Goal: Task Accomplishment & Management: Complete application form

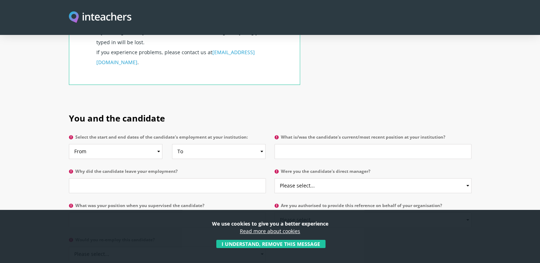
scroll to position [300, 0]
click at [150, 144] on select "From 2025 2024 2023 2022 2021 2020 2019 2018 2017 2016 2015 2014 2013 2012 2011…" at bounding box center [116, 151] width 94 height 15
select select "2024"
click at [69, 144] on select "From 2025 2024 2023 2022 2021 2020 2019 2018 2017 2016 2015 2014 2013 2012 2011…" at bounding box center [116, 151] width 94 height 15
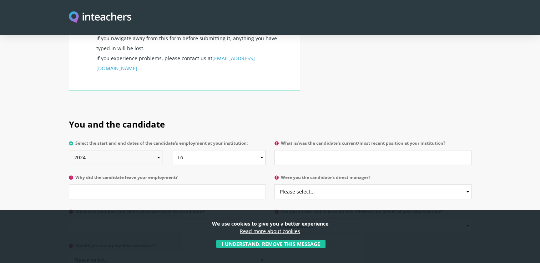
click at [156, 150] on select "From 2025 2024 2023 2022 2021 2020 2019 2018 2017 2016 2015 2014 2013 2012 2011…" at bounding box center [116, 157] width 94 height 15
click at [69, 150] on select "From 2025 2024 2023 2022 2021 2020 2019 2018 2017 2016 2015 2014 2013 2012 2011…" at bounding box center [116, 157] width 94 height 15
click at [206, 150] on select "To Currently 2025 2024 2023 2022 2021 2020 2019 2018 2017 2016 2015 2014 2013 2…" at bounding box center [219, 157] width 94 height 15
select select "2025"
click at [172, 150] on select "To Currently 2025 2024 2023 2022 2021 2020 2019 2018 2017 2016 2015 2014 2013 2…" at bounding box center [219, 157] width 94 height 15
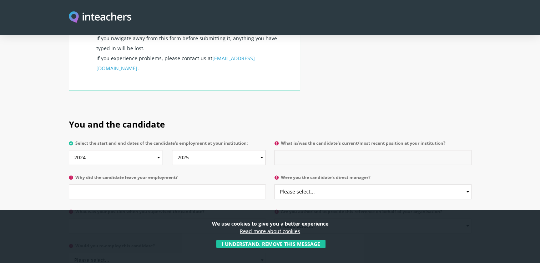
click at [331, 150] on input "What is/was the candidate's current/most recent position at your institution?" at bounding box center [373, 157] width 197 height 15
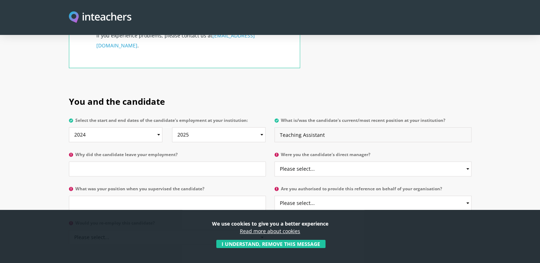
scroll to position [339, 0]
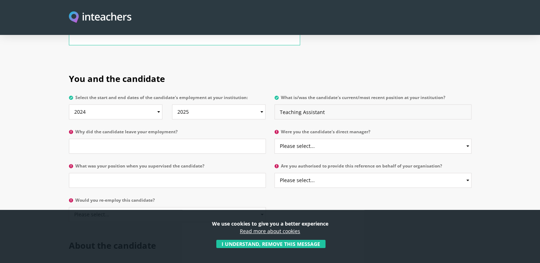
type input "Teaching Assistant"
click at [184, 139] on input "Why did the candidate leave your employment?" at bounding box center [167, 146] width 197 height 15
type input "To pursue other opportunities"
click at [311, 139] on select "Please select... Yes No" at bounding box center [373, 146] width 197 height 15
select select "No"
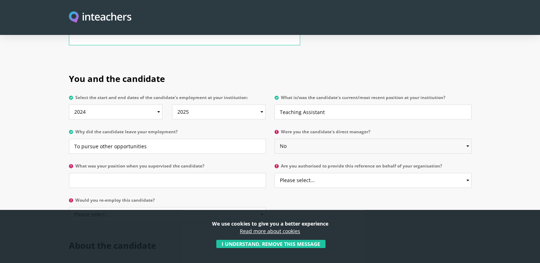
click at [275, 139] on select "Please select... Yes No" at bounding box center [373, 146] width 197 height 15
click at [221, 173] on input "What was your position when you supervised the candidate?" at bounding box center [167, 180] width 197 height 15
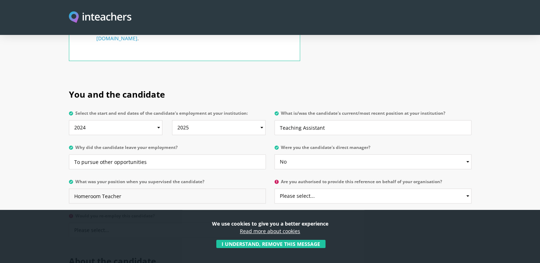
scroll to position [398, 0]
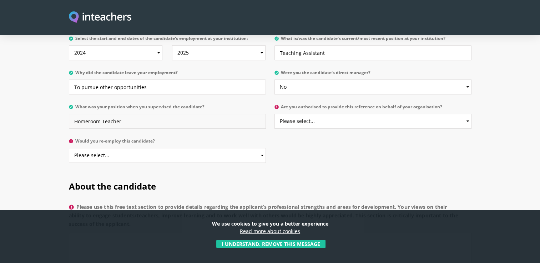
type input "Homeroom Teacher"
click at [315, 114] on select "Please select... Yes No" at bounding box center [373, 121] width 197 height 15
select select "No"
click at [275, 114] on select "Please select... Yes No" at bounding box center [373, 121] width 197 height 15
click at [214, 148] on select "Please select... Yes No" at bounding box center [167, 155] width 197 height 15
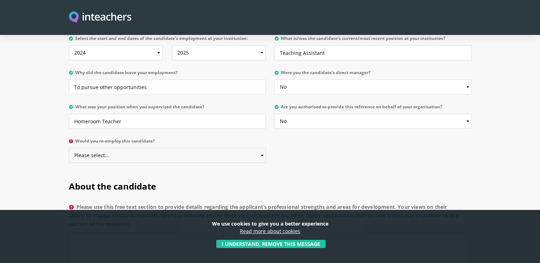
select select "Yes"
click at [69, 148] on select "Please select... Yes No" at bounding box center [167, 155] width 197 height 15
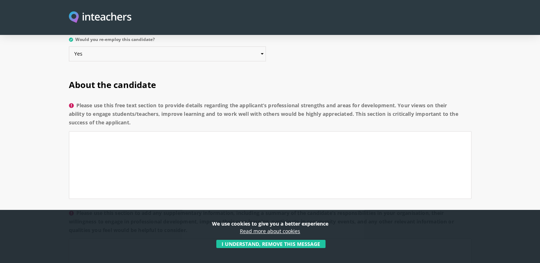
scroll to position [500, 0]
drag, startPoint x: 138, startPoint y: 104, endPoint x: 75, endPoint y: 85, distance: 65.8
click at [75, 102] on label "Please use this free text section to provide details regarding the applicant’s …" at bounding box center [270, 117] width 403 height 30
copy label "Please use this free text section to provide details regarding the applicant’s …"
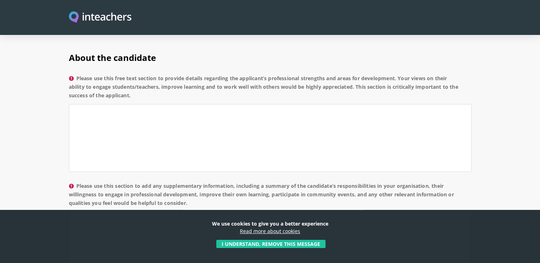
scroll to position [528, 0]
click at [243, 76] on label "Please use this free text section to provide details regarding the applicant’s …" at bounding box center [270, 89] width 403 height 30
click at [243, 104] on textarea "Please use this free text section to provide details regarding the applicant’s …" at bounding box center [270, 138] width 403 height 68
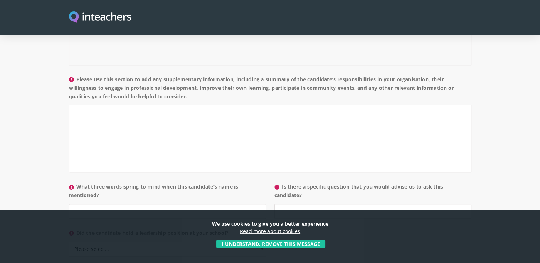
scroll to position [633, 0]
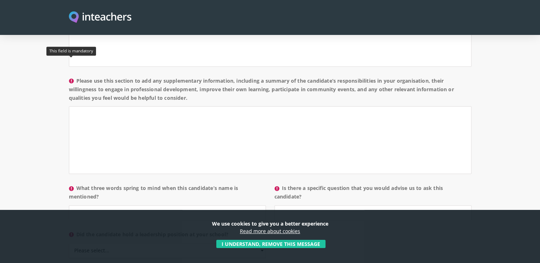
drag, startPoint x: 200, startPoint y: 80, endPoint x: 70, endPoint y: 62, distance: 130.8
click at [70, 77] on label "Please use this section to add any supplementary information, including a summa…" at bounding box center [270, 92] width 403 height 30
copy label "Please use this section to add any supplementary information, including a summa…"
click at [241, 118] on textarea "Please use this section to add any supplementary information, including a summa…" at bounding box center [270, 140] width 403 height 68
paste textarea "During her time with us, [PERSON_NAME] worked as a Learning Assistant and also …"
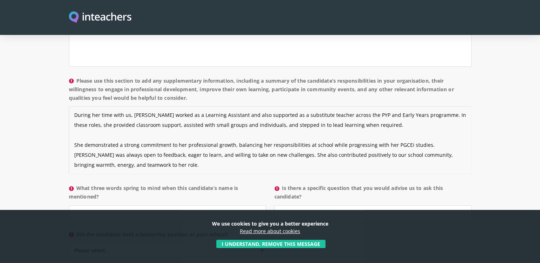
scroll to position [15, 0]
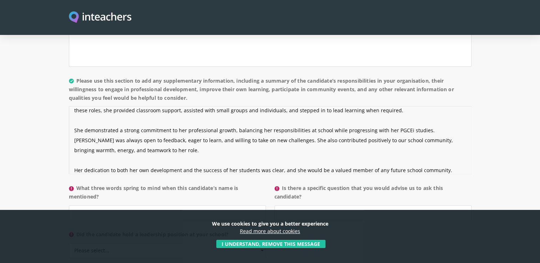
click at [83, 141] on textarea "During her time with us, [PERSON_NAME] worked as a Learning Assistant and also …" at bounding box center [270, 140] width 403 height 68
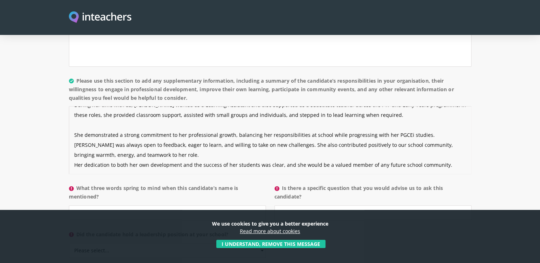
scroll to position [10, 0]
click at [77, 106] on textarea "During her time with us, [PERSON_NAME] worked as a Learning Assistant and also …" at bounding box center [270, 140] width 403 height 68
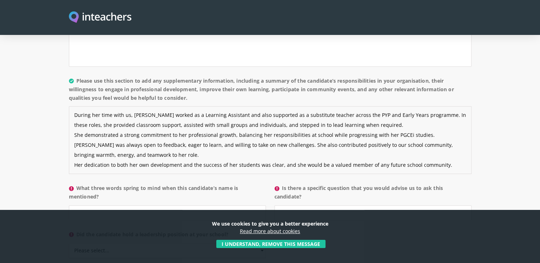
scroll to position [0, 0]
click at [72, 114] on textarea "During her time with us, [PERSON_NAME] worked as a Learning Assistant and also …" at bounding box center [270, 140] width 403 height 68
click at [74, 133] on textarea "During her time with us, [PERSON_NAME] worked as a Learning Assistant and also …" at bounding box center [270, 140] width 403 height 68
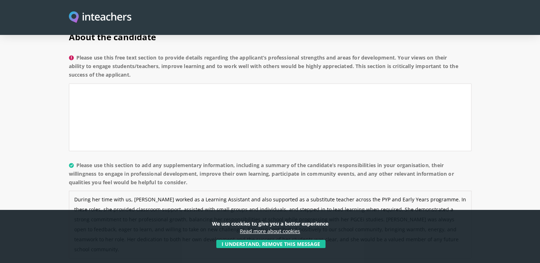
scroll to position [545, 0]
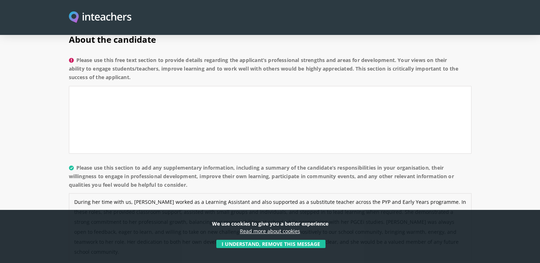
type textarea "During her time with us, [PERSON_NAME] worked as a Learning Assistant and also …"
click at [119, 118] on textarea "Please use this free text section to provide details regarding the applicant’s …" at bounding box center [270, 120] width 403 height 68
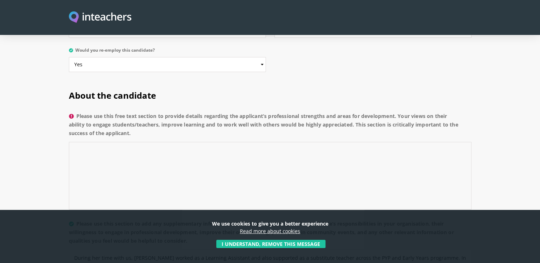
scroll to position [472, 0]
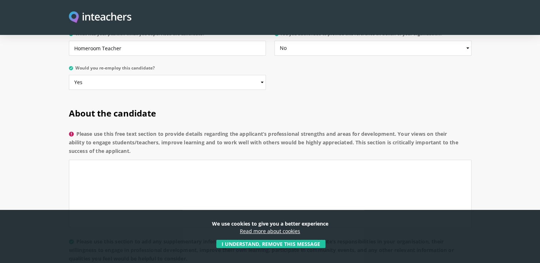
drag, startPoint x: 150, startPoint y: 129, endPoint x: 67, endPoint y: 115, distance: 84.5
click at [67, 115] on div "About the candidate Please use this free text section to provide details regard…" at bounding box center [270, 261] width 411 height 329
copy label "Please use this free text section to provide details regarding the applicant’s …"
click at [197, 160] on textarea "Please use this free text section to provide details regarding the applicant’s …" at bounding box center [270, 194] width 403 height 68
paste textarea "[PERSON_NAME]’s greatest strength is her ability to build warm and positive rel…"
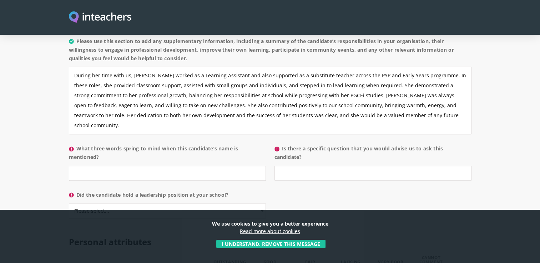
scroll to position [673, 0]
type textarea "[PERSON_NAME]’s greatest strength is her ability to build warm and positive rel…"
drag, startPoint x: 106, startPoint y: 138, endPoint x: 80, endPoint y: 129, distance: 27.2
click at [80, 144] on label "What three words spring to mind when this candidate’s name is mentioned?" at bounding box center [167, 154] width 197 height 21
copy label "What three words spring to mind when this candidate’s name is mentioned?"
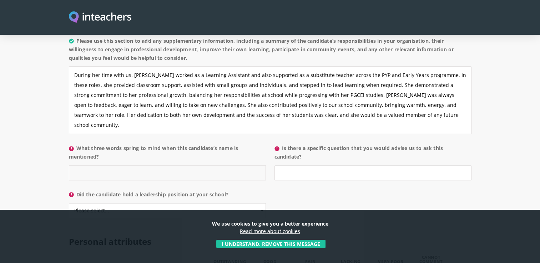
click at [163, 166] on input "What three words spring to mind when this candidate’s name is mentioned?" at bounding box center [167, 173] width 197 height 15
type input "caring, adaptable, collaborative"
drag, startPoint x: 317, startPoint y: 138, endPoint x: 282, endPoint y: 130, distance: 35.2
click at [282, 144] on label "Is there a specific question that you would advise us to ask this candidate?" at bounding box center [373, 154] width 197 height 21
copy label "Is there a specific question that you would advise us to ask this candidate?"
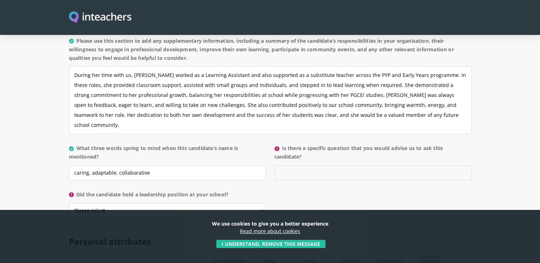
click at [360, 166] on input "Is there a specific question that you would advise us to ask this candidate?" at bounding box center [373, 173] width 197 height 15
paste input "Can you share an example of how you have worked effectively with colleagues to …"
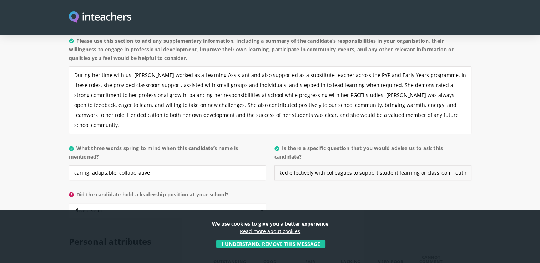
type input "Can you share an example of how you have worked effectively with colleagues to …"
click at [218, 203] on select "Please select... Yes No" at bounding box center [167, 210] width 197 height 15
select select "No"
click at [69, 203] on select "Please select... Yes No" at bounding box center [167, 210] width 197 height 15
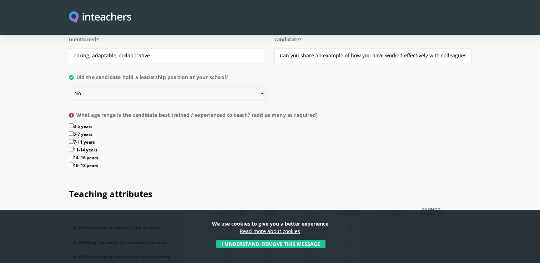
scroll to position [790, 0]
click at [71, 131] on input "5-7 years" at bounding box center [71, 133] width 5 height 5
checkbox input "true"
click at [72, 139] on input "7-11 years" at bounding box center [71, 141] width 5 height 5
checkbox input "true"
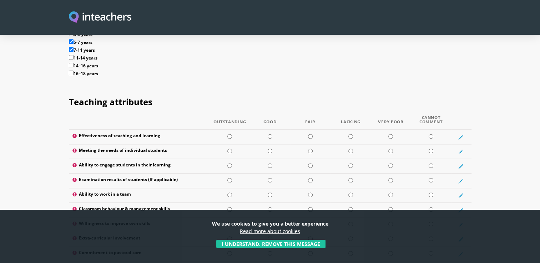
scroll to position [888, 0]
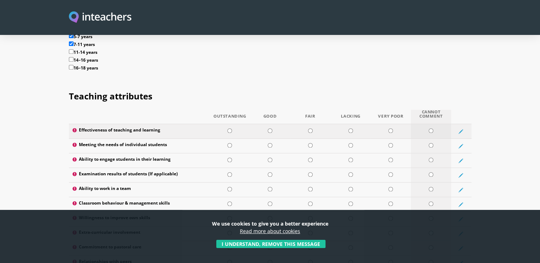
click at [432, 129] on input "radio" at bounding box center [431, 131] width 5 height 5
radio input "true"
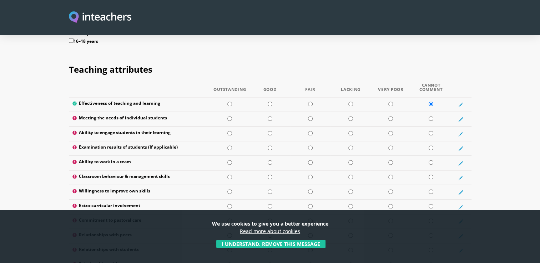
scroll to position [917, 0]
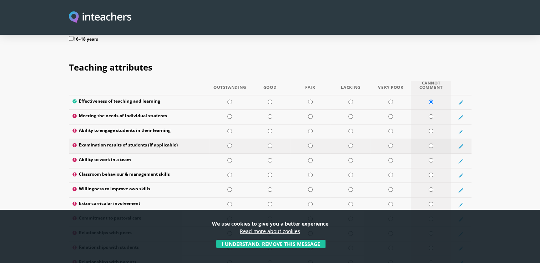
click at [430, 144] on input "radio" at bounding box center [431, 146] width 5 height 5
radio input "true"
click at [268, 158] on input "radio" at bounding box center [270, 160] width 5 height 5
radio input "true"
click at [430, 173] on input "radio" at bounding box center [431, 175] width 5 height 5
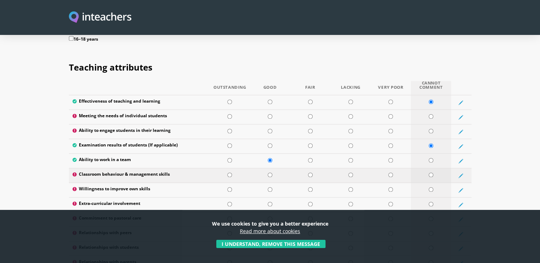
radio input "true"
click at [228, 187] on input "radio" at bounding box center [229, 189] width 5 height 5
radio input "true"
click at [430, 198] on td at bounding box center [431, 205] width 40 height 15
radio input "true"
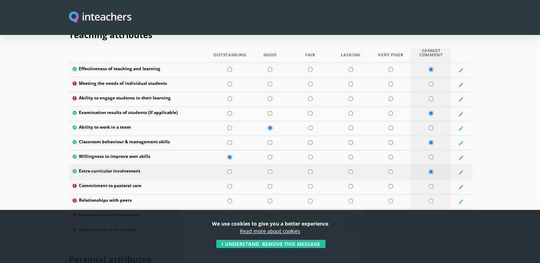
scroll to position [950, 0]
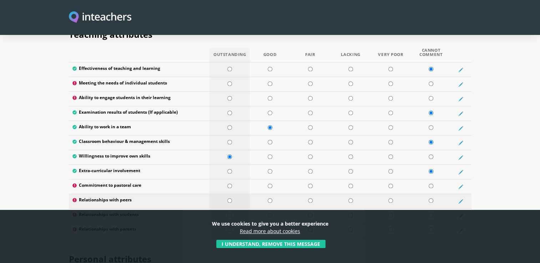
click at [230, 198] on input "radio" at bounding box center [229, 200] width 5 height 5
radio input "true"
click at [228, 213] on input "radio" at bounding box center [229, 215] width 5 height 5
radio input "true"
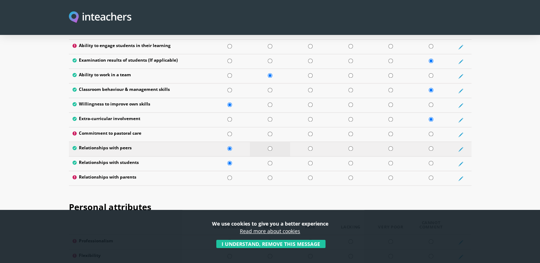
scroll to position [1002, 0]
click at [430, 175] on input "radio" at bounding box center [431, 177] width 5 height 5
radio input "true"
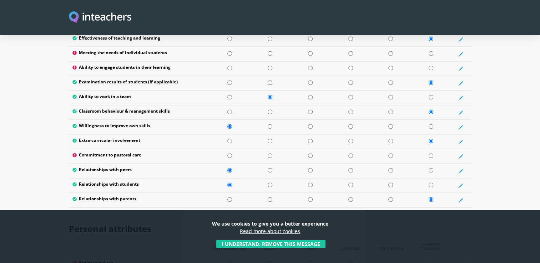
scroll to position [977, 0]
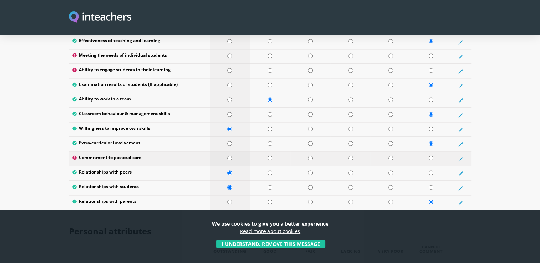
click at [229, 156] on input "radio" at bounding box center [229, 158] width 5 height 5
radio input "true"
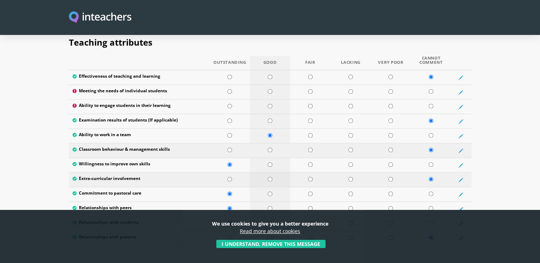
scroll to position [926, 0]
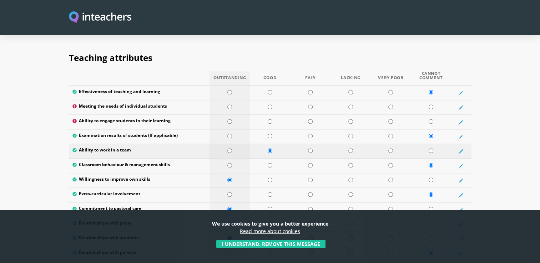
click at [230, 149] on input "radio" at bounding box center [229, 151] width 5 height 5
radio input "true"
click at [430, 119] on input "radio" at bounding box center [431, 121] width 5 height 5
radio input "true"
click at [271, 105] on input "radio" at bounding box center [270, 107] width 5 height 5
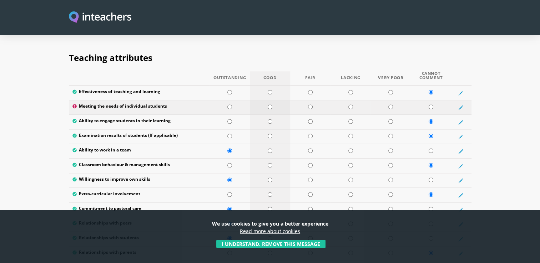
radio input "true"
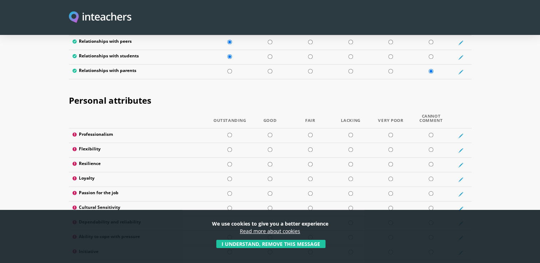
scroll to position [1109, 0]
click at [229, 132] on input "radio" at bounding box center [229, 134] width 5 height 5
radio input "true"
click at [228, 147] on input "radio" at bounding box center [229, 149] width 5 height 5
radio input "true"
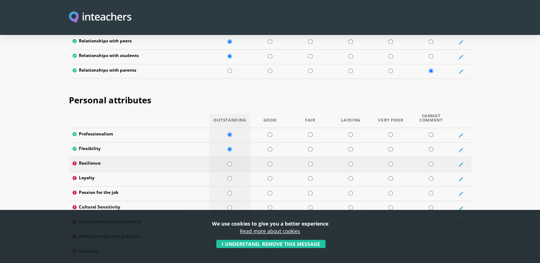
click at [231, 162] on input "radio" at bounding box center [229, 164] width 5 height 5
radio input "true"
click at [230, 172] on td at bounding box center [230, 179] width 40 height 15
radio input "true"
click at [231, 187] on td at bounding box center [230, 194] width 40 height 15
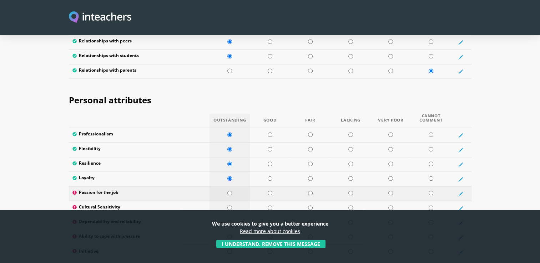
radio input "true"
click at [268, 206] on input "radio" at bounding box center [270, 208] width 5 height 5
radio input "true"
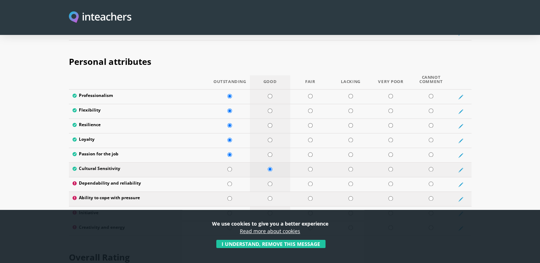
scroll to position [1149, 0]
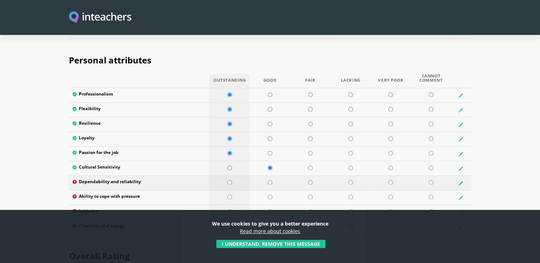
click at [234, 176] on td at bounding box center [230, 183] width 40 height 15
radio input "true"
click at [232, 191] on td at bounding box center [230, 198] width 40 height 15
radio input "true"
click at [232, 210] on input "radio" at bounding box center [229, 212] width 5 height 5
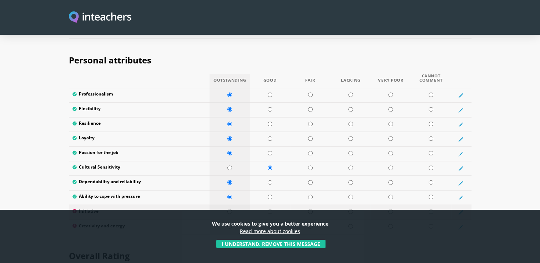
radio input "true"
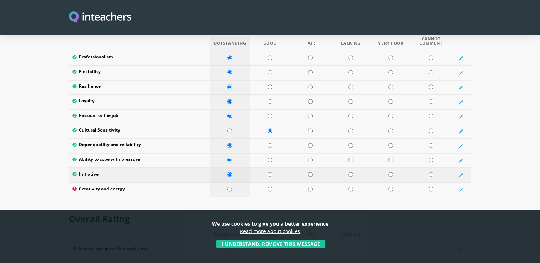
scroll to position [1187, 0]
click at [232, 182] on td at bounding box center [230, 189] width 40 height 15
radio input "true"
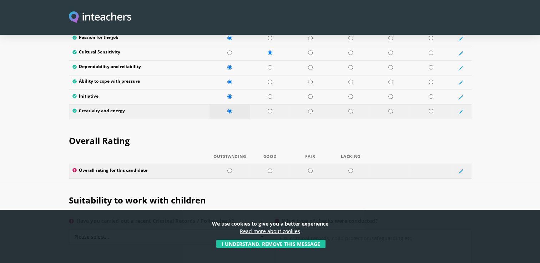
scroll to position [1266, 0]
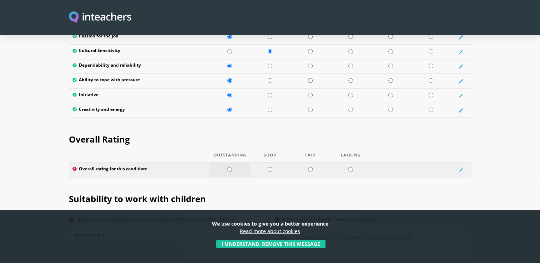
click at [231, 167] on input "radio" at bounding box center [229, 169] width 5 height 5
radio input "true"
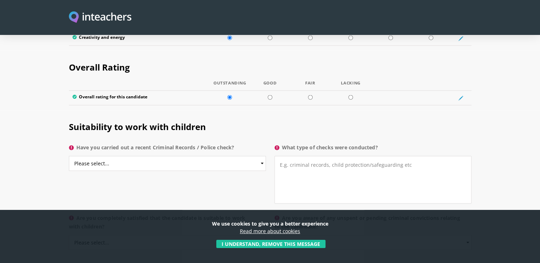
scroll to position [1338, 0]
click at [237, 155] on select "Please select... Yes No Do not know" at bounding box center [167, 162] width 197 height 15
select select "No"
click at [69, 155] on select "Please select... Yes No Do not know" at bounding box center [167, 162] width 197 height 15
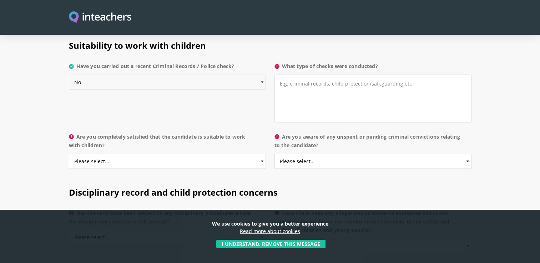
scroll to position [1420, 0]
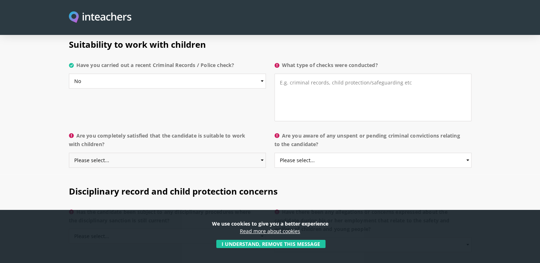
click at [181, 153] on select "Please select... Yes No Do not know" at bounding box center [167, 160] width 197 height 15
select select "Yes"
click at [69, 153] on select "Please select... Yes No Do not know" at bounding box center [167, 160] width 197 height 15
click at [338, 153] on select "Please select... Yes No Do not know" at bounding box center [373, 160] width 197 height 15
select select "No"
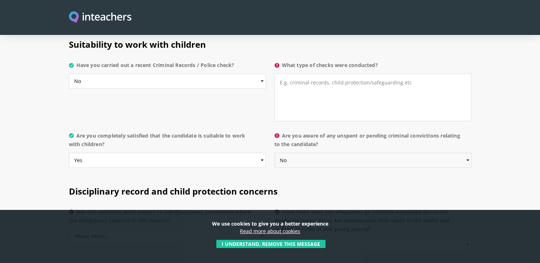
click at [275, 153] on select "Please select... Yes No Do not know" at bounding box center [373, 160] width 197 height 15
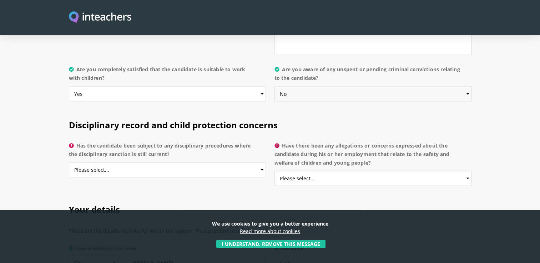
scroll to position [1486, 0]
click at [218, 162] on select "Please select... Yes No Do not know" at bounding box center [167, 169] width 197 height 15
select select "No"
click at [69, 162] on select "Please select... Yes No Do not know" at bounding box center [167, 169] width 197 height 15
click at [326, 171] on select "Please select... Yes No Do not know" at bounding box center [373, 178] width 197 height 15
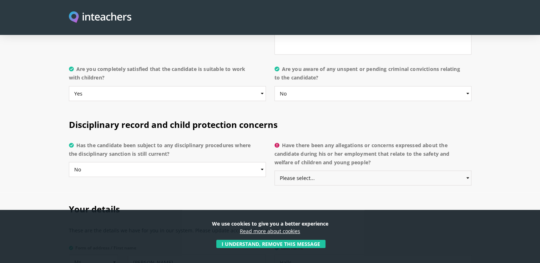
select select "No"
click at [275, 171] on select "Please select... Yes No Do not know" at bounding box center [373, 178] width 197 height 15
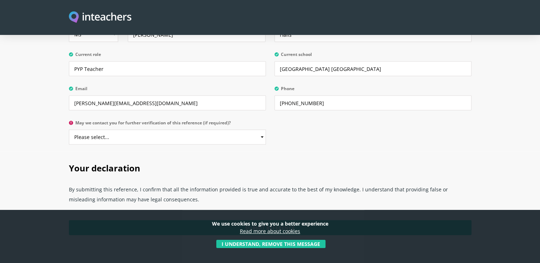
scroll to position [1715, 0]
click at [260, 130] on select "Please select... Yes No" at bounding box center [167, 137] width 197 height 15
select select "Yes"
click at [69, 130] on select "Please select... Yes No" at bounding box center [167, 137] width 197 height 15
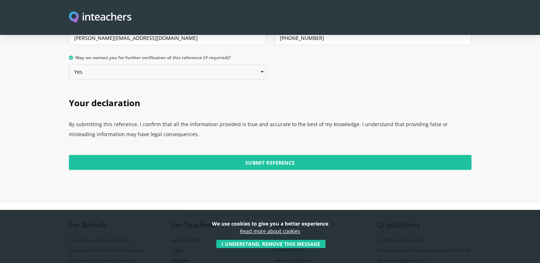
scroll to position [1781, 0]
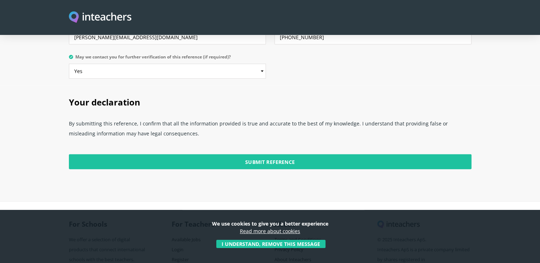
click at [293, 155] on input "Submit Reference" at bounding box center [270, 162] width 403 height 15
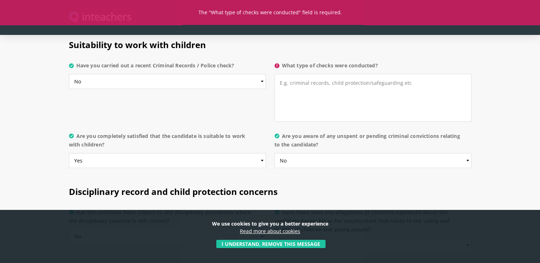
scroll to position [1384, 0]
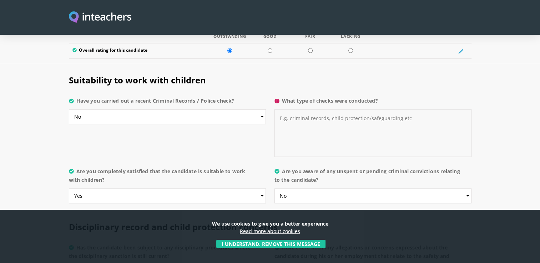
click at [382, 113] on textarea "What type of checks were conducted?" at bounding box center [373, 134] width 197 height 48
click at [260, 110] on select "Please select... Yes No Do not know" at bounding box center [167, 117] width 197 height 15
select select "Do not know"
click at [69, 110] on select "Please select... Yes No Do not know" at bounding box center [167, 117] width 197 height 15
click at [307, 111] on textarea "What type of checks were conducted?" at bounding box center [373, 134] width 197 height 48
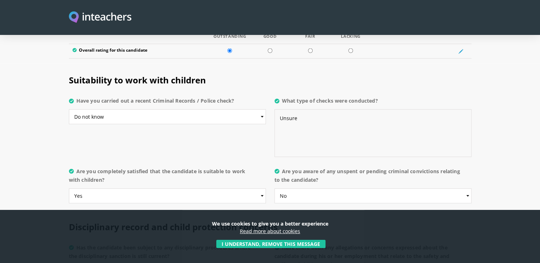
type textarea "Unsure"
click at [246, 114] on div "Suitability to work with children Have you carried out a recent Criminal Record…" at bounding box center [270, 114] width 411 height 101
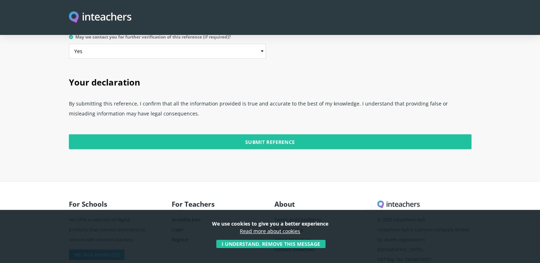
scroll to position [1802, 0]
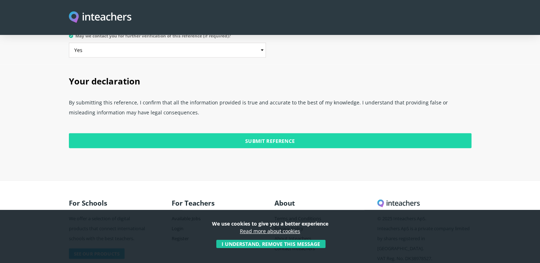
click at [354, 134] on input "Submit Reference" at bounding box center [270, 141] width 403 height 15
